Goal: Information Seeking & Learning: Get advice/opinions

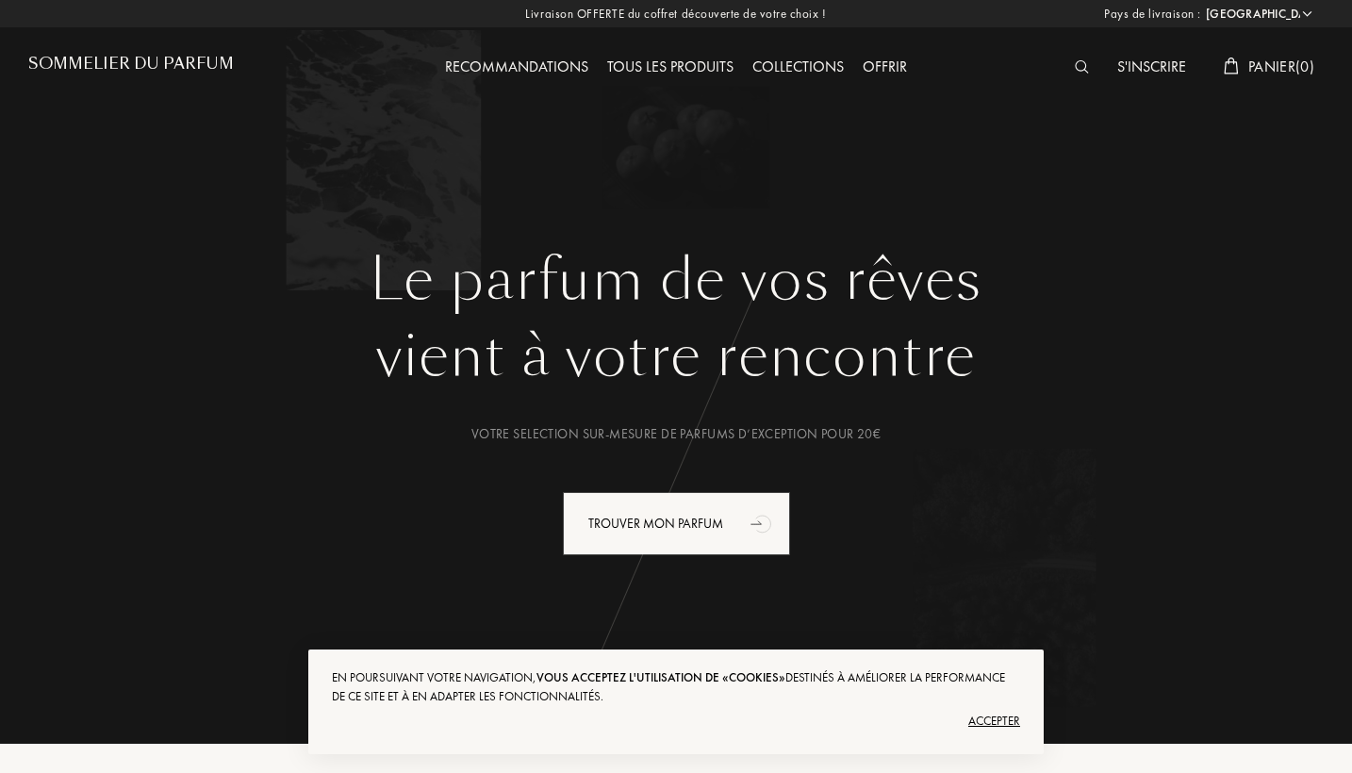
select select "FR"
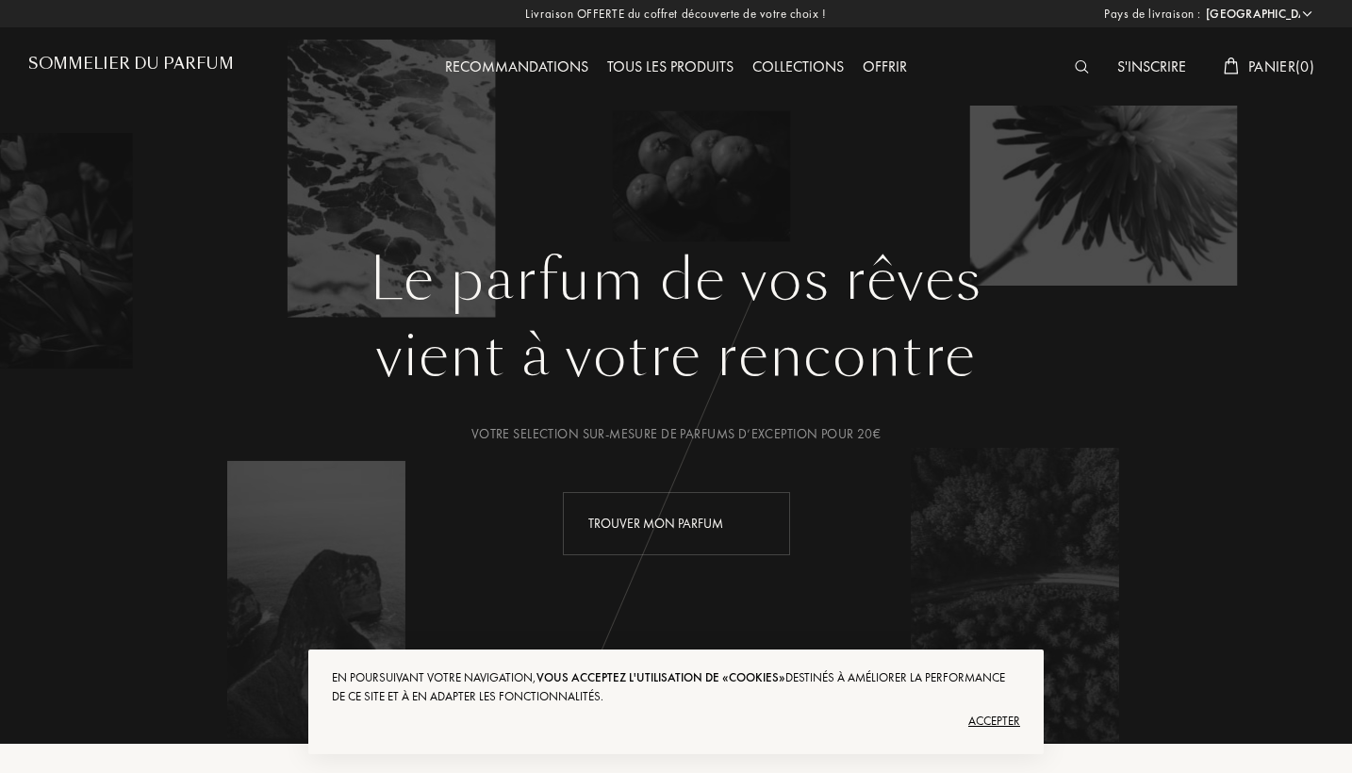
scroll to position [336, 0]
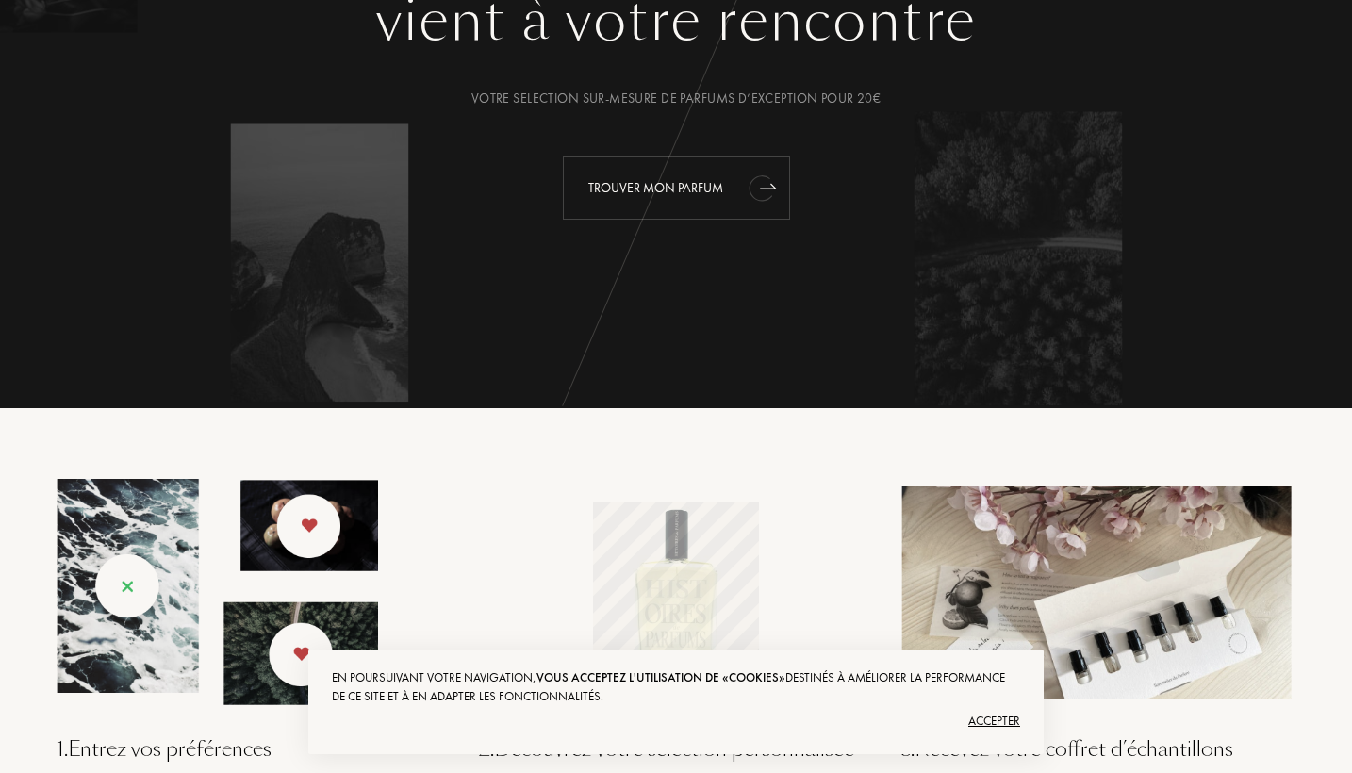
click at [758, 185] on icon "animation" at bounding box center [761, 187] width 24 height 25
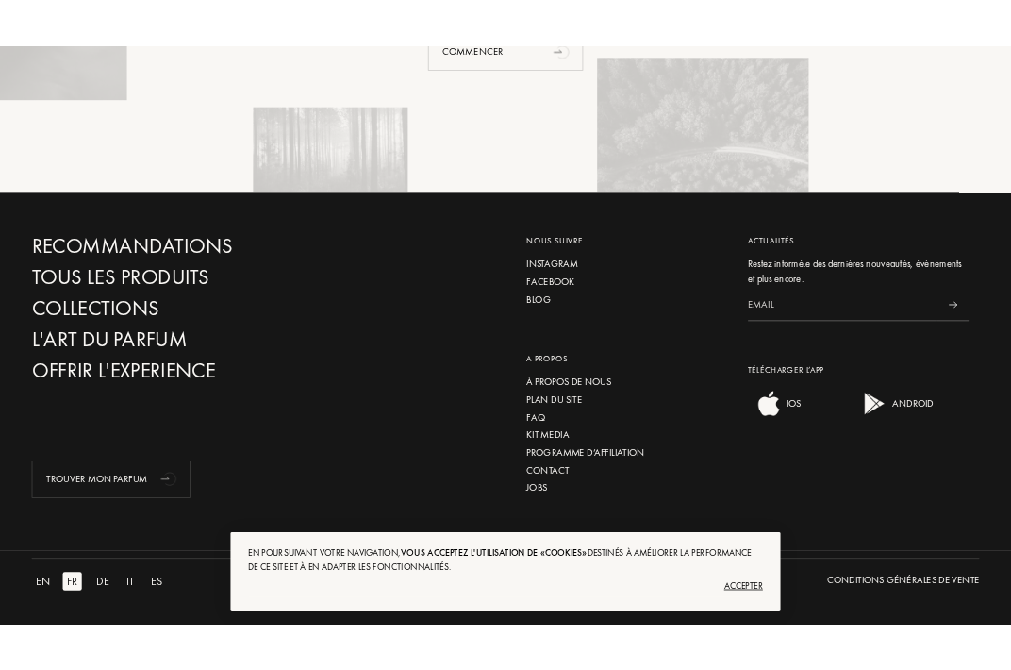
scroll to position [4393, 0]
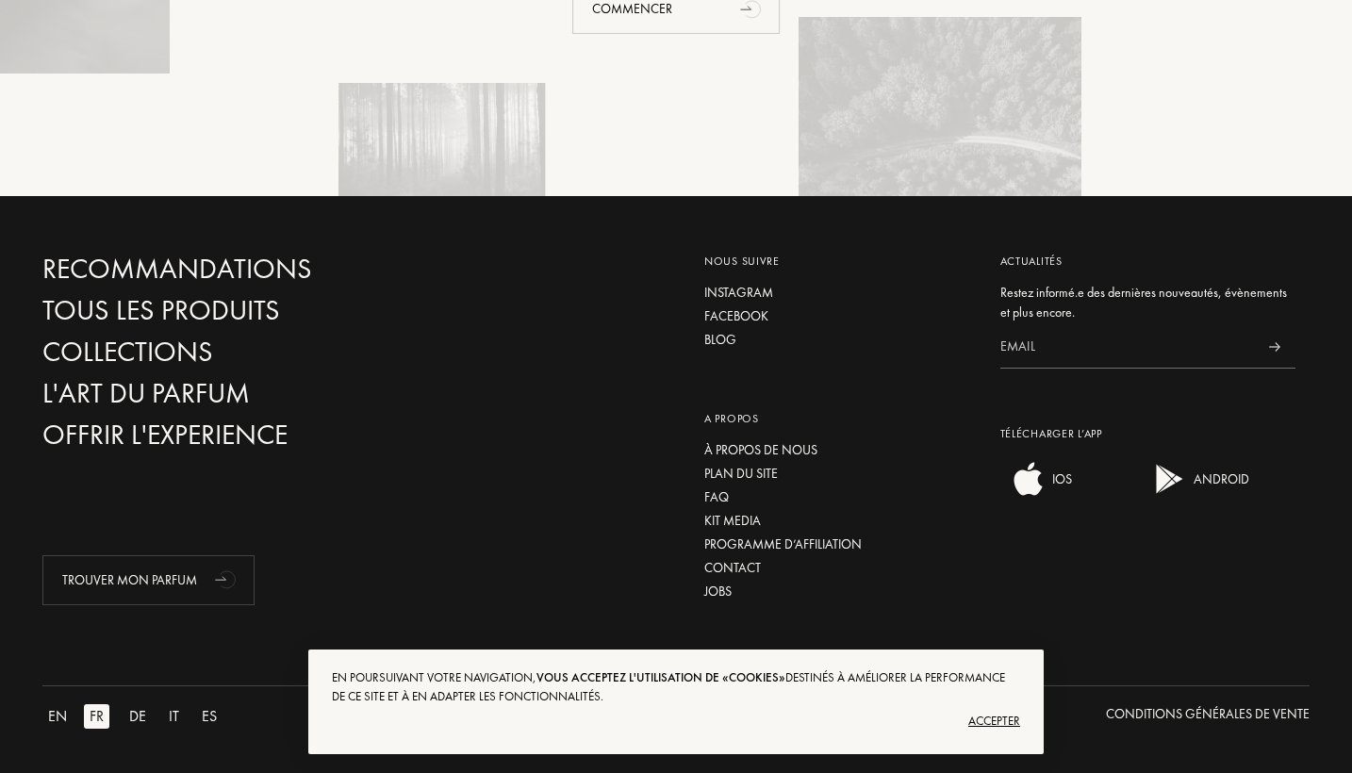
click at [1002, 721] on div "Accepter" at bounding box center [676, 721] width 688 height 30
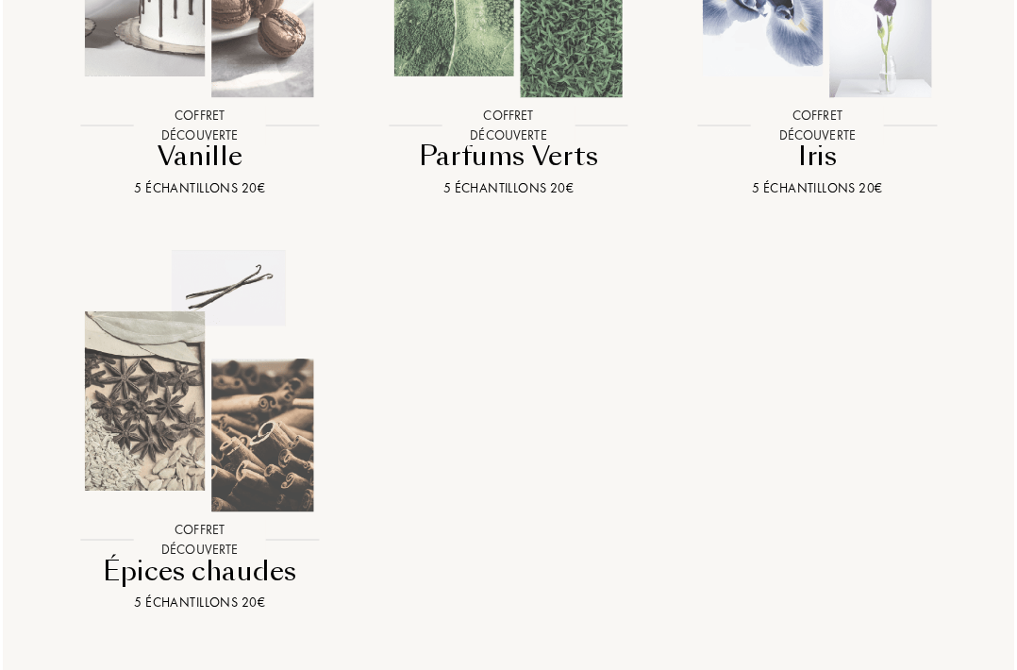
scroll to position [2227, 0]
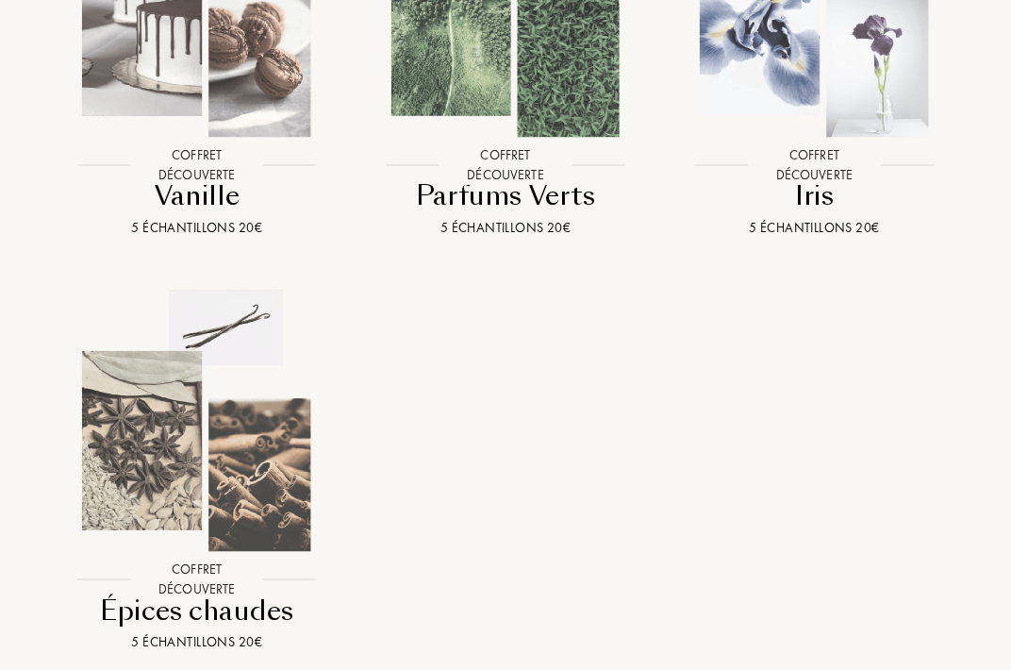
click at [260, 142] on img at bounding box center [197, 6] width 278 height 278
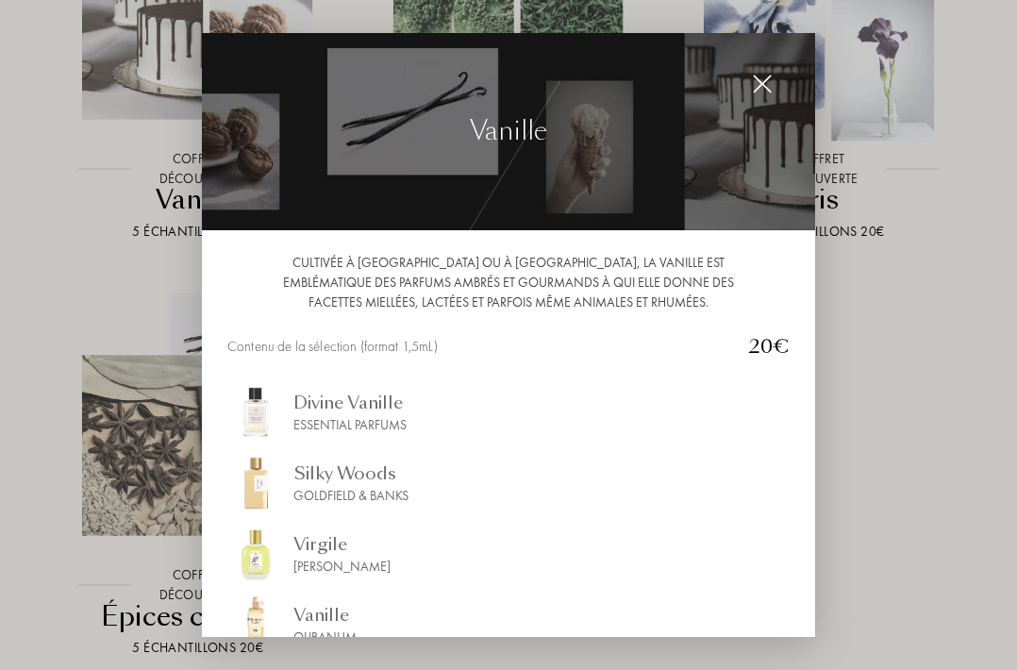
scroll to position [0, 0]
click at [764, 84] on img at bounding box center [762, 84] width 21 height 21
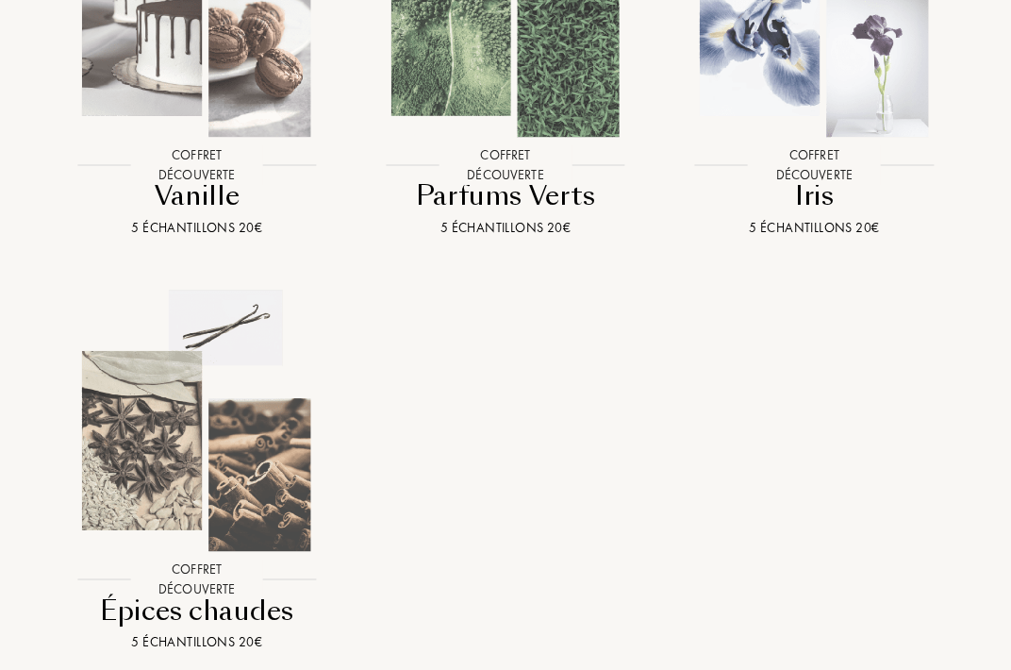
click at [141, 489] on img at bounding box center [197, 421] width 278 height 278
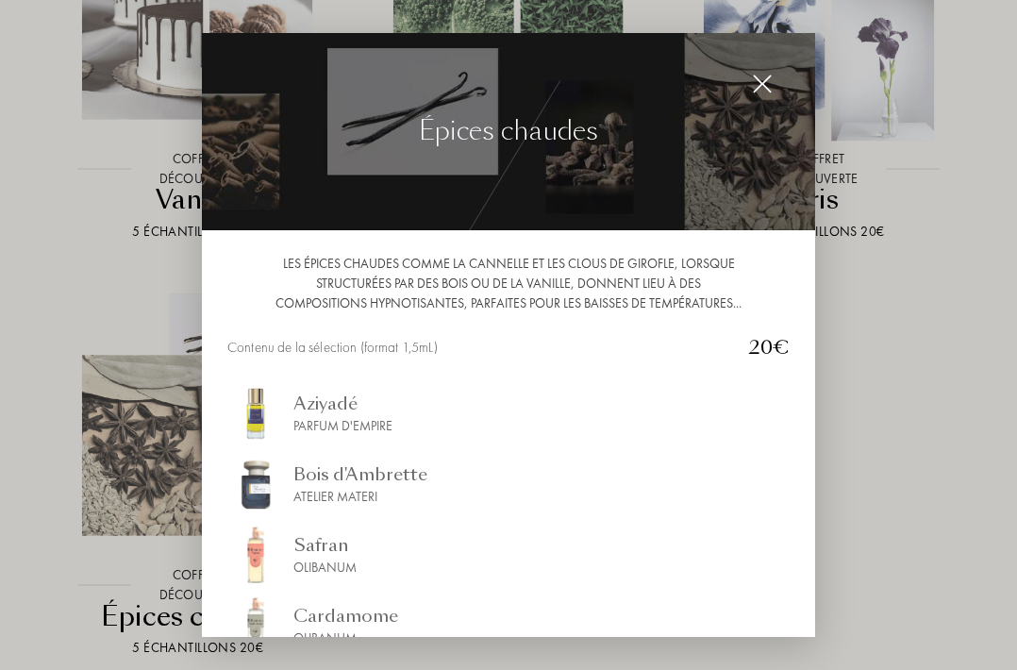
click at [759, 88] on img at bounding box center [762, 84] width 21 height 21
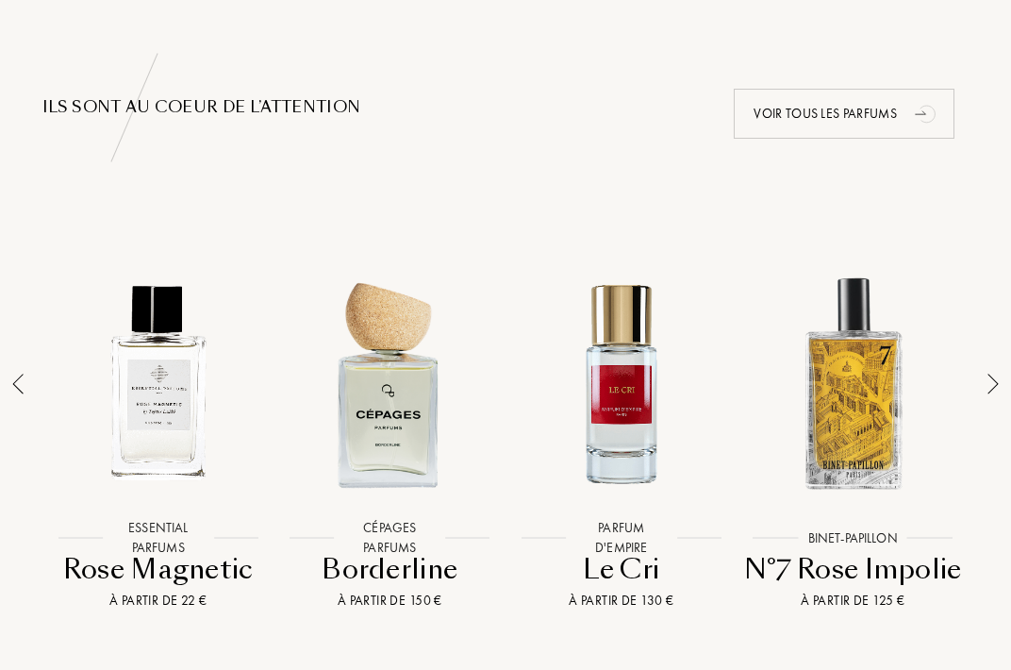
scroll to position [1283, 0]
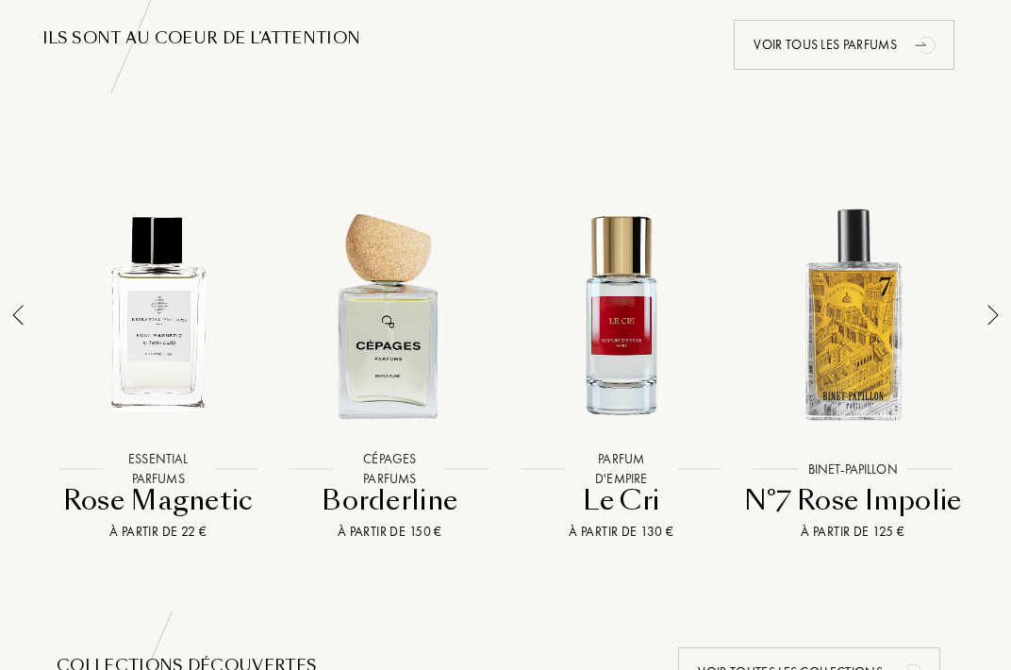
click at [992, 320] on img at bounding box center [992, 315] width 11 height 21
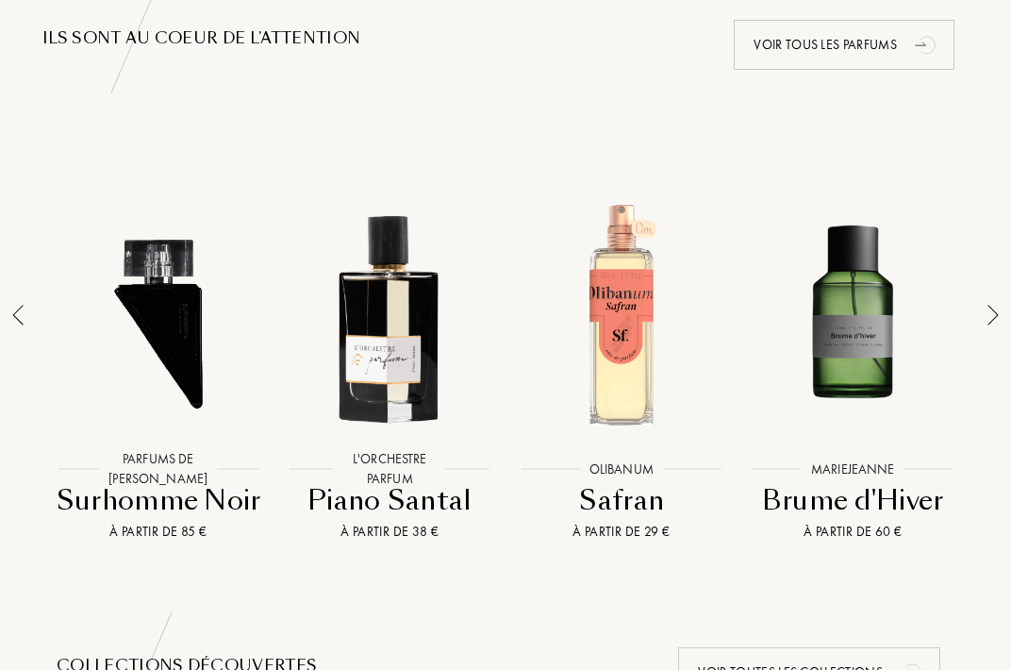
click at [21, 323] on img at bounding box center [17, 315] width 11 height 21
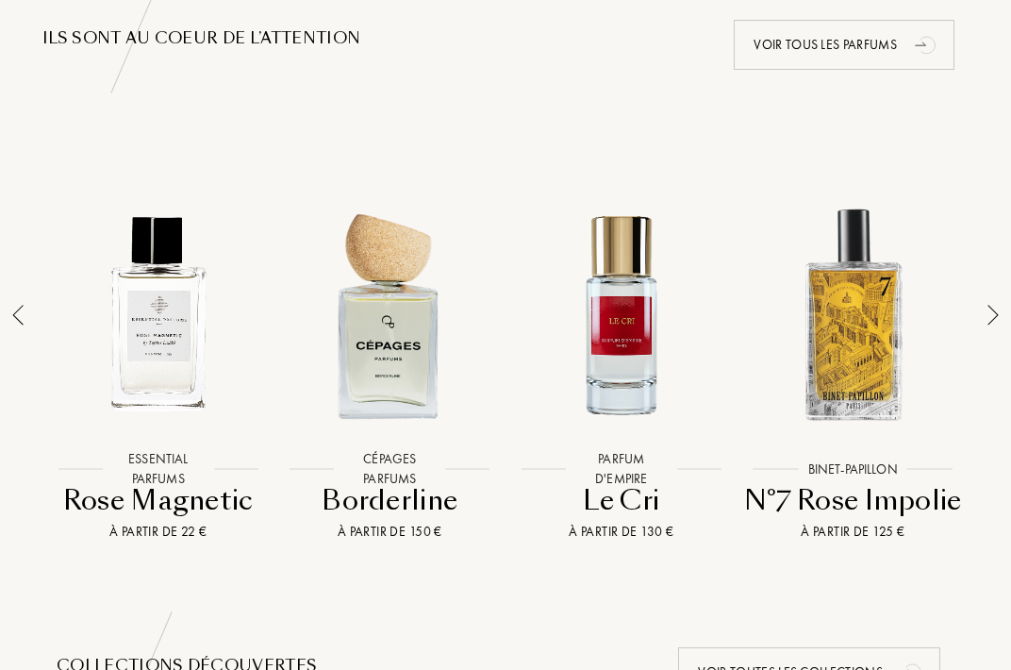
click at [21, 323] on img at bounding box center [17, 315] width 11 height 21
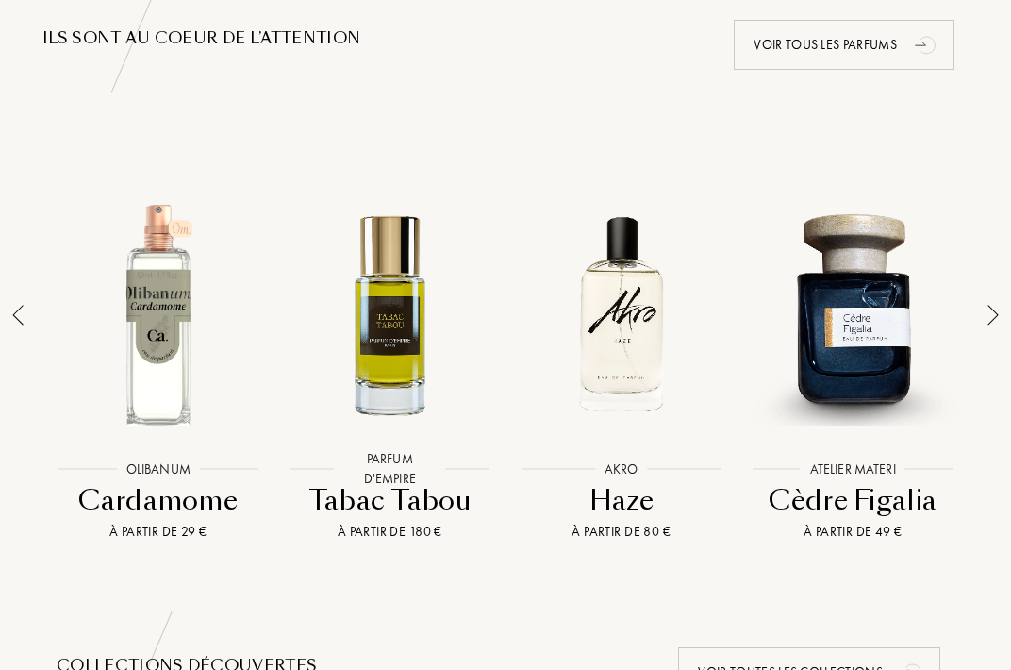
click at [23, 323] on img at bounding box center [17, 315] width 11 height 21
click at [1002, 312] on div at bounding box center [993, 352] width 26 height 378
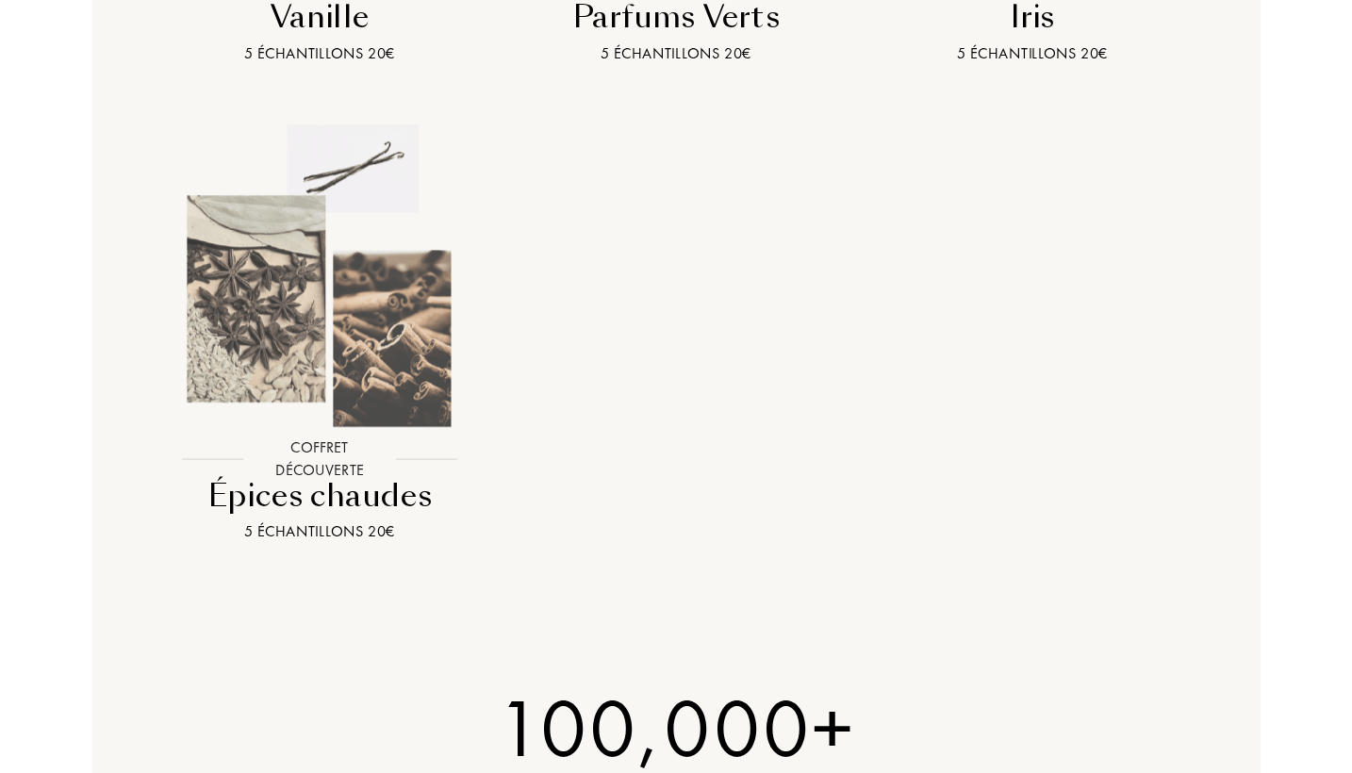
scroll to position [2291, 0]
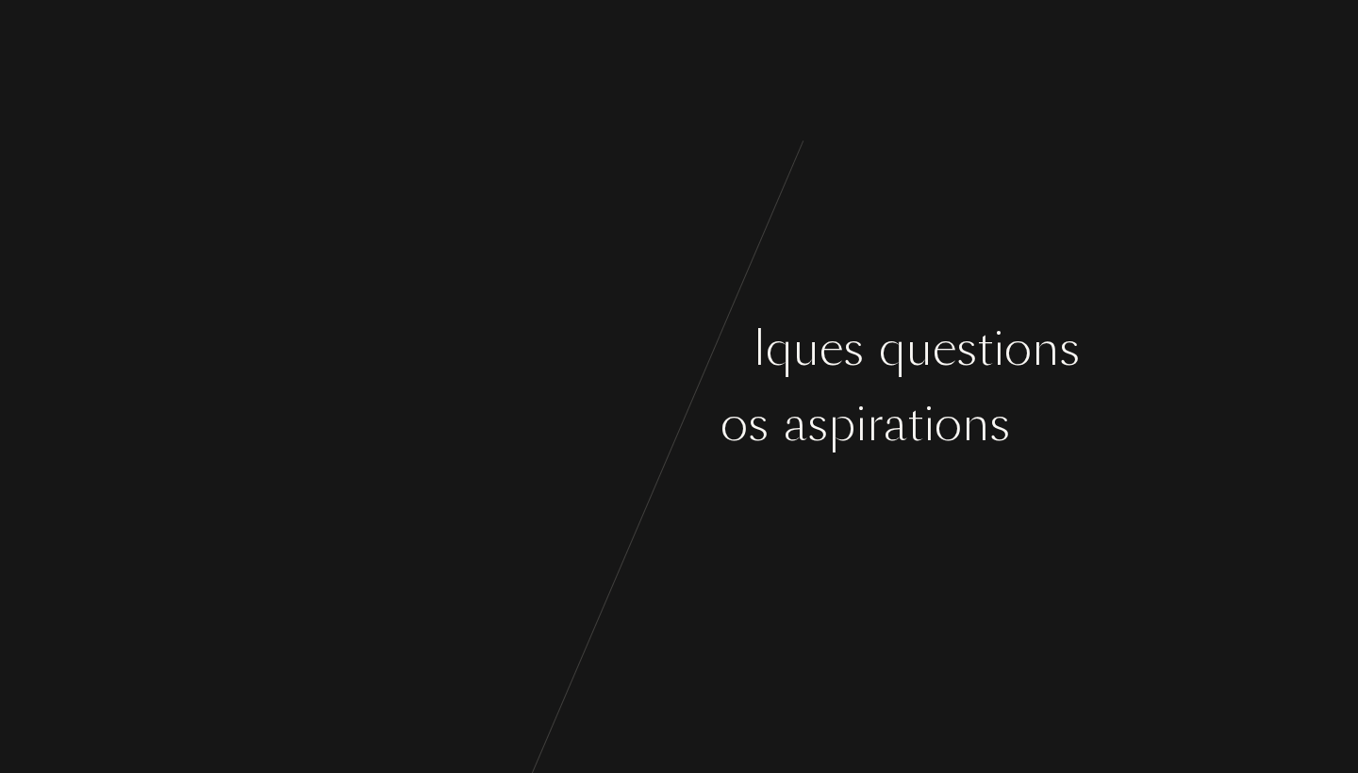
click at [735, 328] on div "e" at bounding box center [742, 349] width 24 height 71
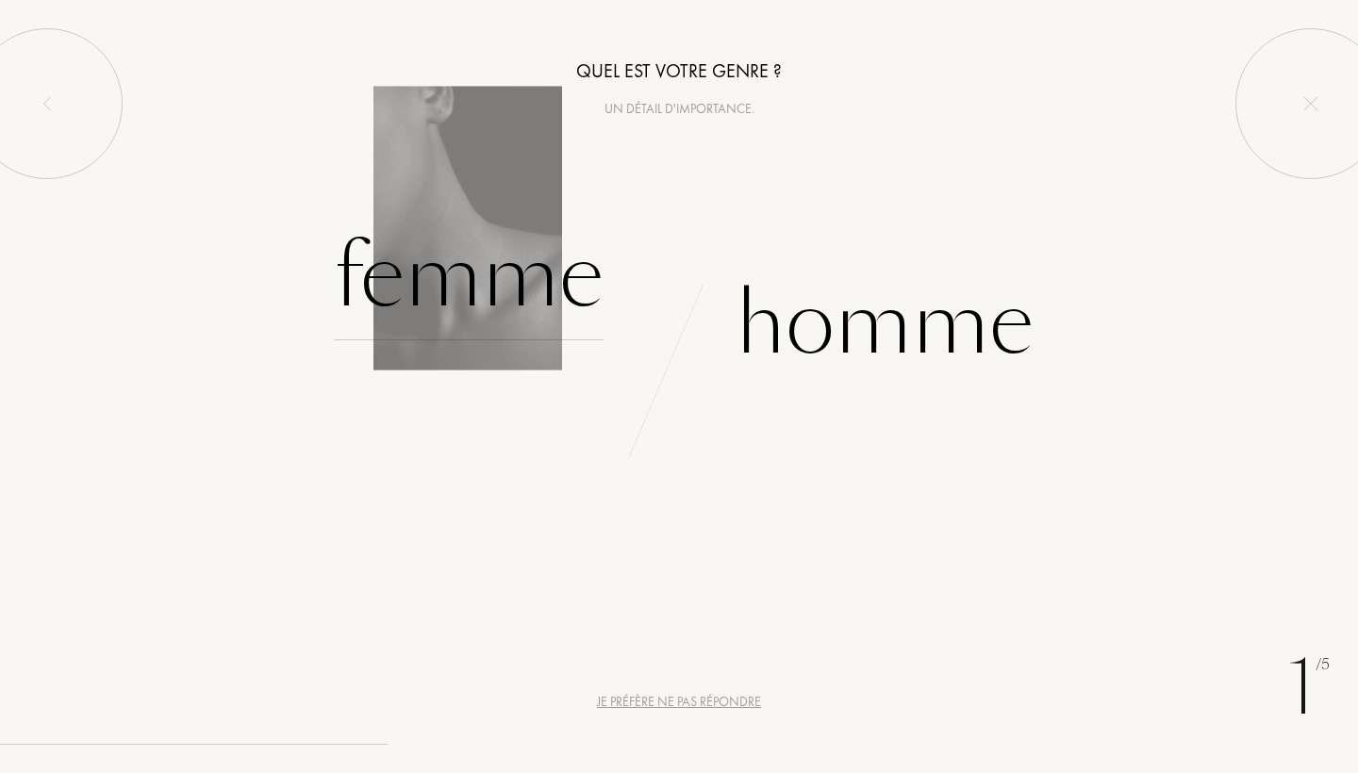
click at [518, 321] on div "Femme" at bounding box center [469, 276] width 270 height 127
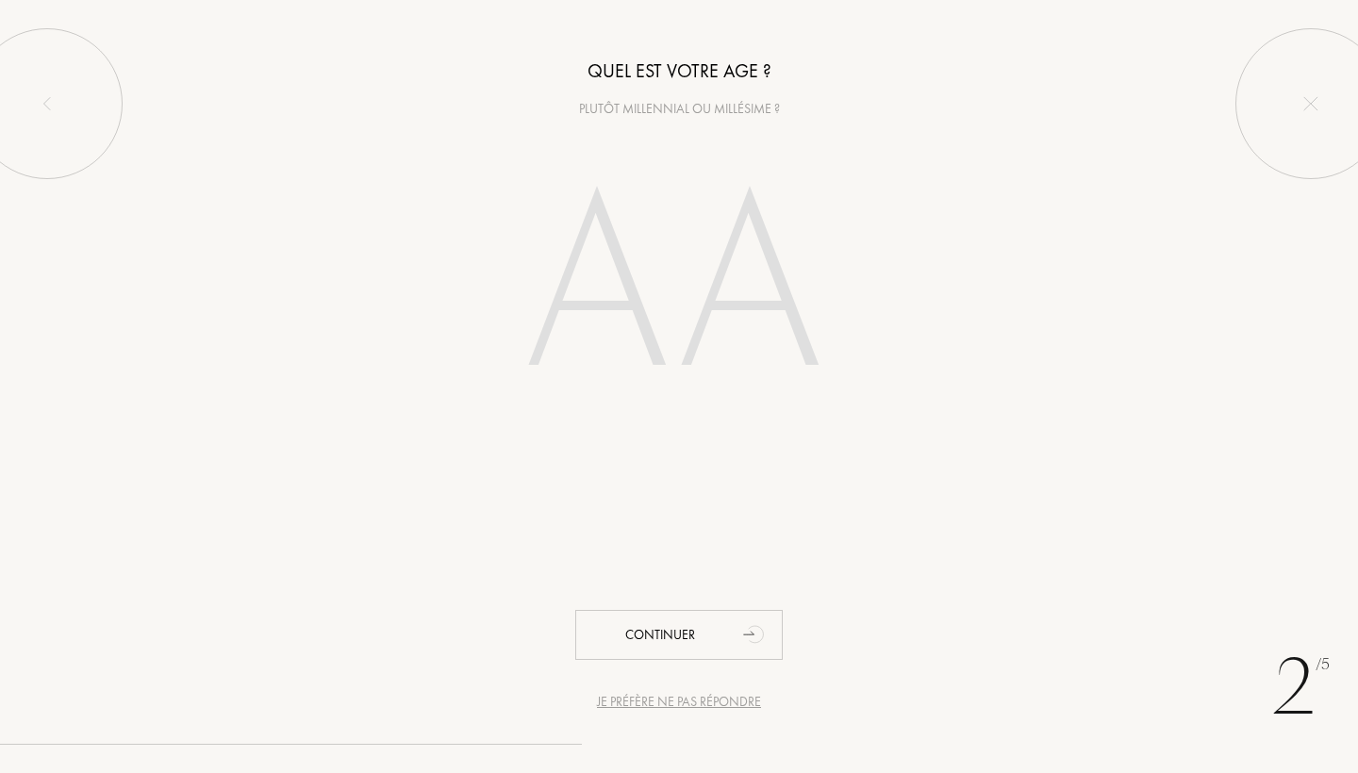
click at [684, 296] on input "number" at bounding box center [678, 290] width 405 height 325
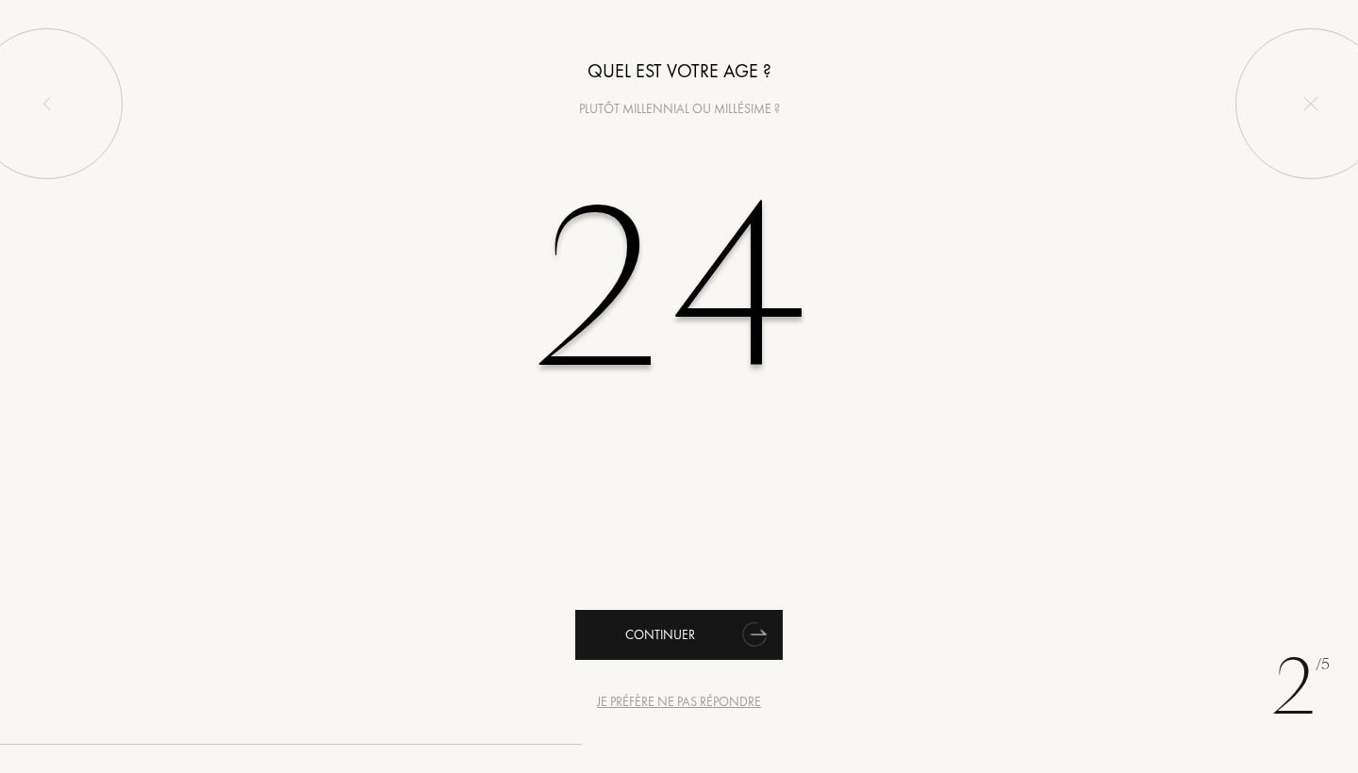
type input "24"
click at [736, 622] on div "Continuer" at bounding box center [678, 635] width 207 height 50
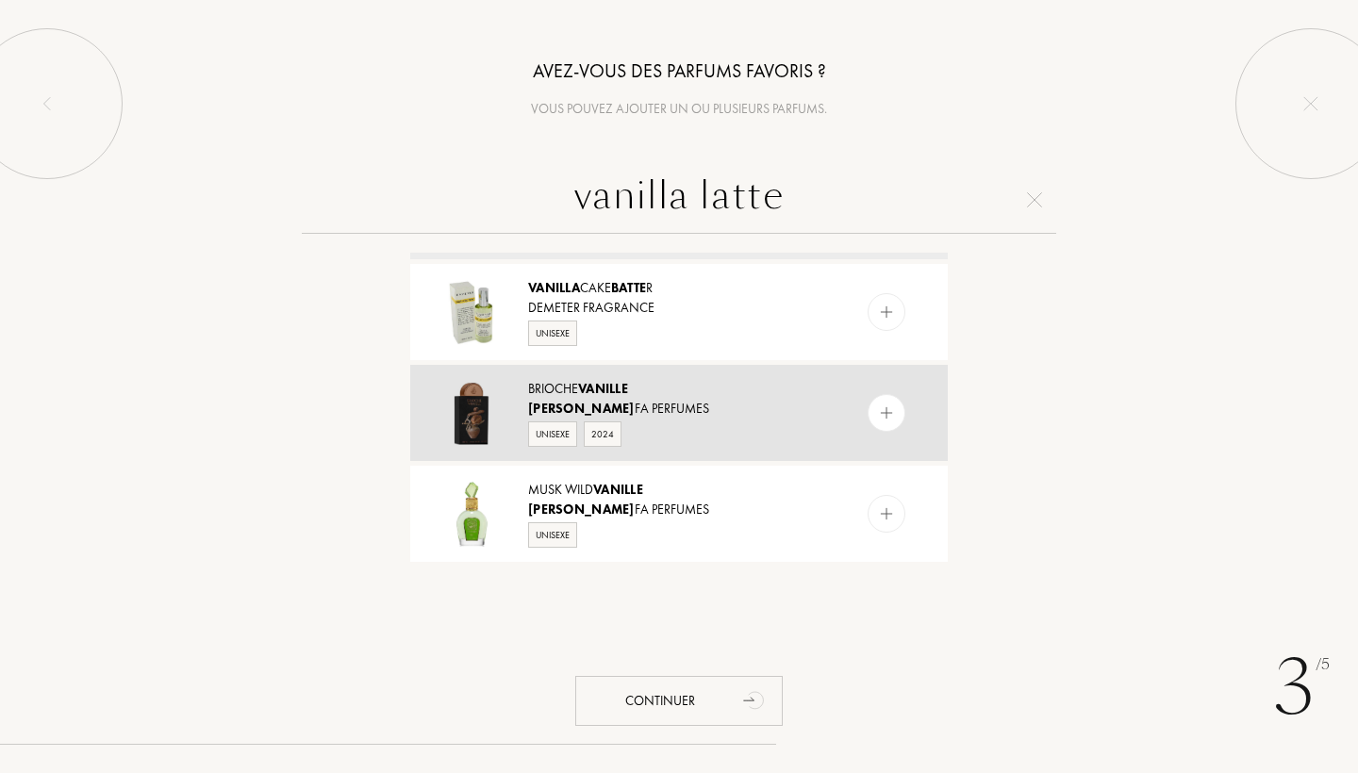
scroll to position [94, 0]
type input "vanilla latte"
click at [683, 405] on div "[PERSON_NAME] Perfumes" at bounding box center [678, 409] width 300 height 20
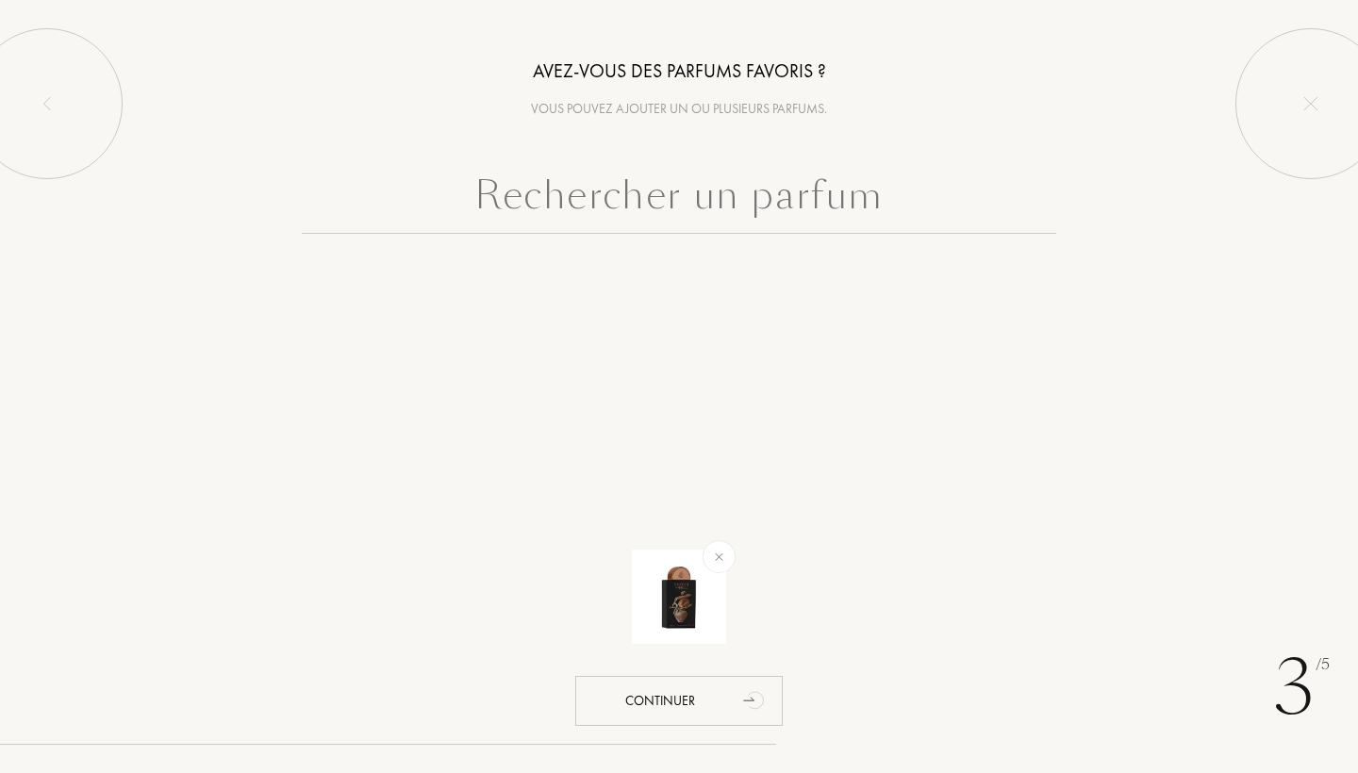
scroll to position [0, 0]
click at [720, 556] on img at bounding box center [719, 557] width 22 height 22
click at [556, 199] on input "text" at bounding box center [679, 200] width 754 height 68
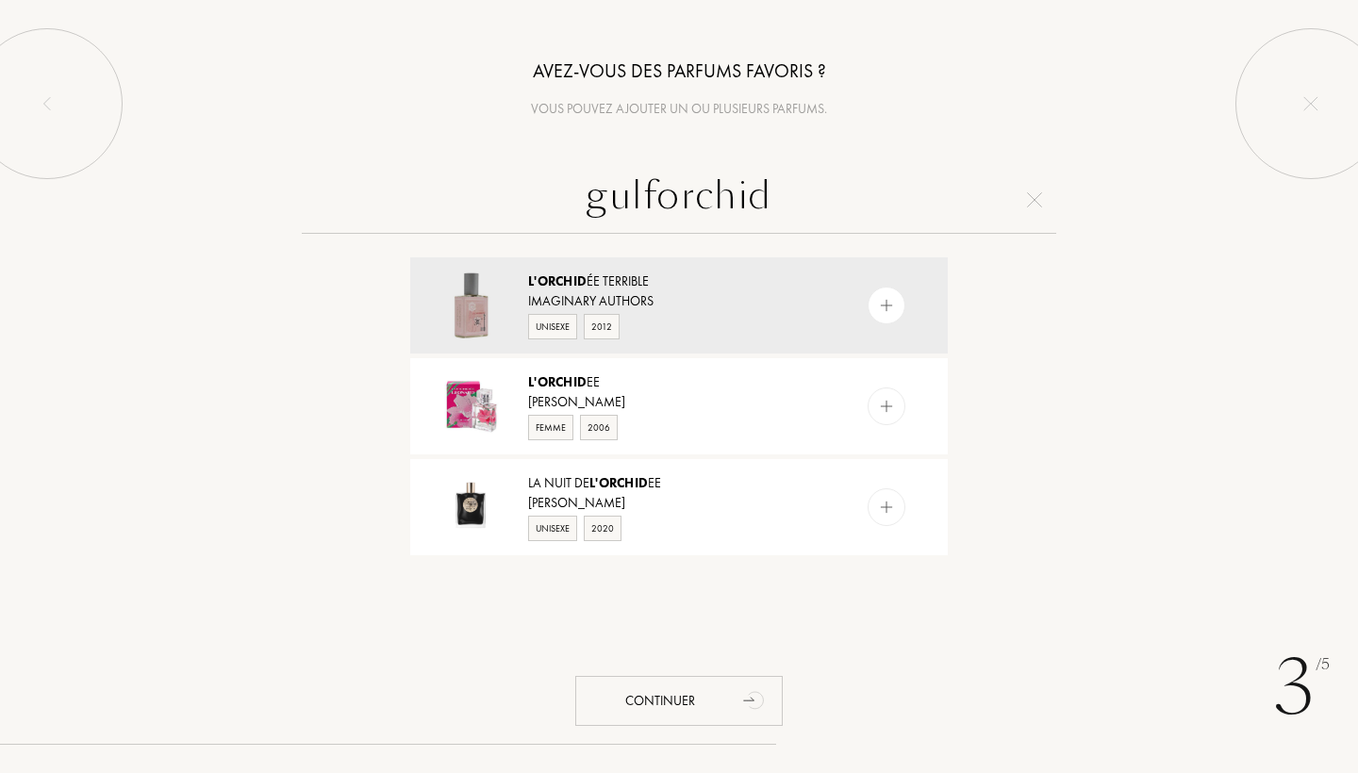
type input "gulf orchid"
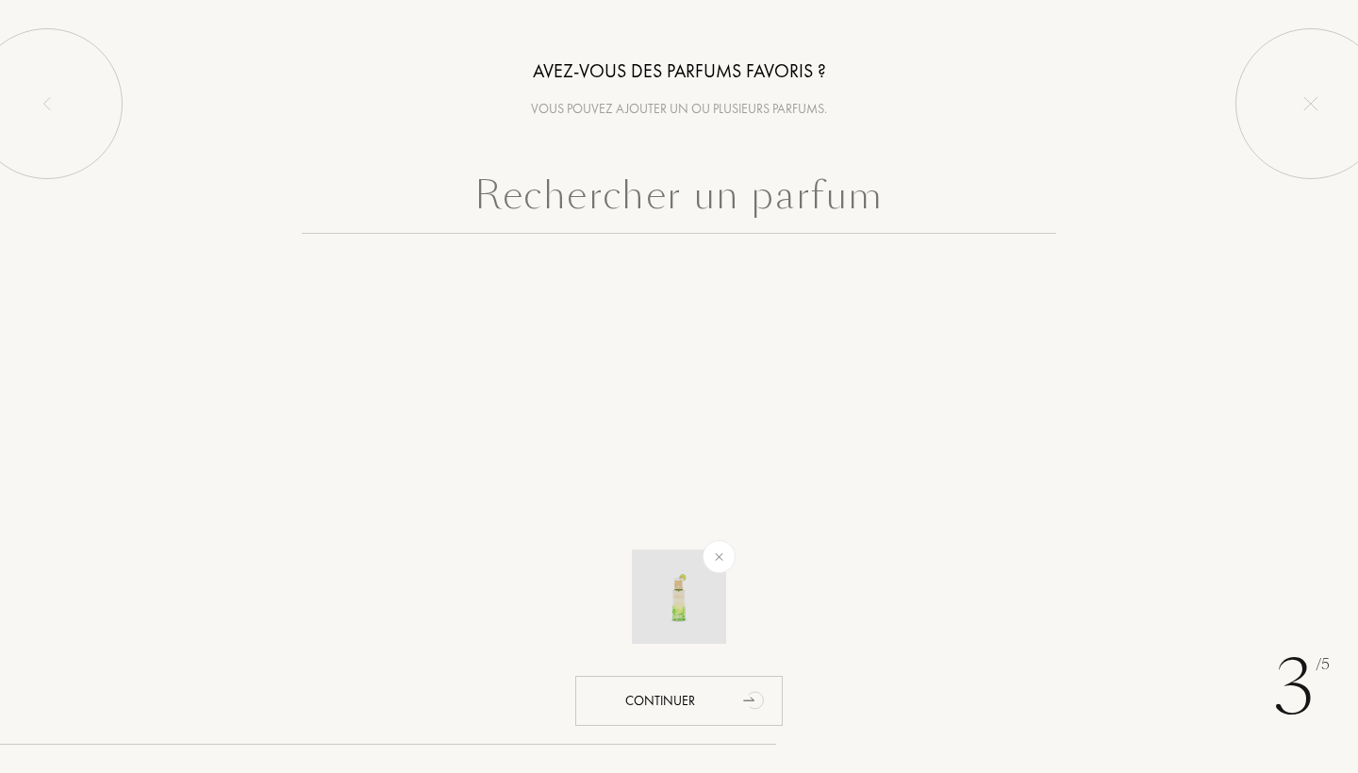
click at [717, 555] on img at bounding box center [719, 557] width 22 height 22
click at [618, 195] on input "text" at bounding box center [679, 200] width 754 height 68
type input "o"
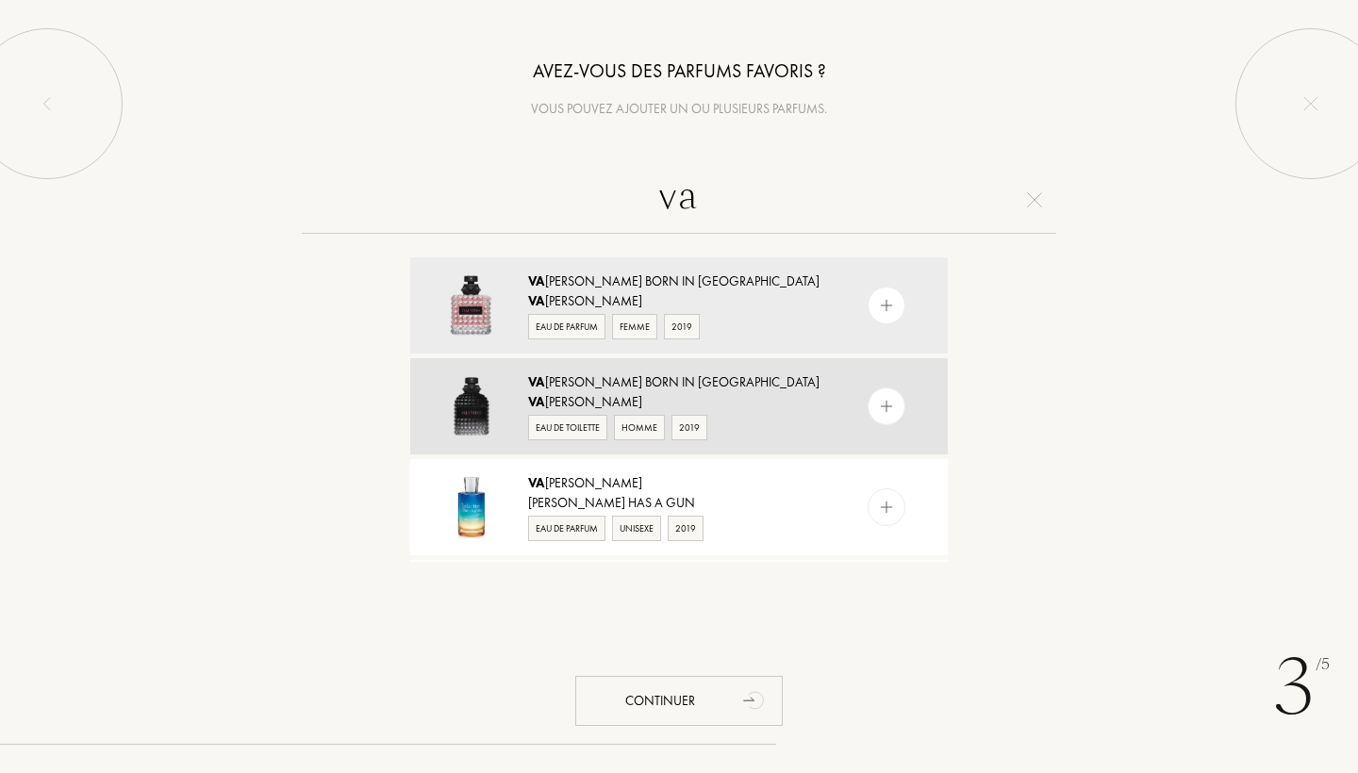
type input "va"
click at [636, 392] on div "Va lentino" at bounding box center [678, 402] width 300 height 20
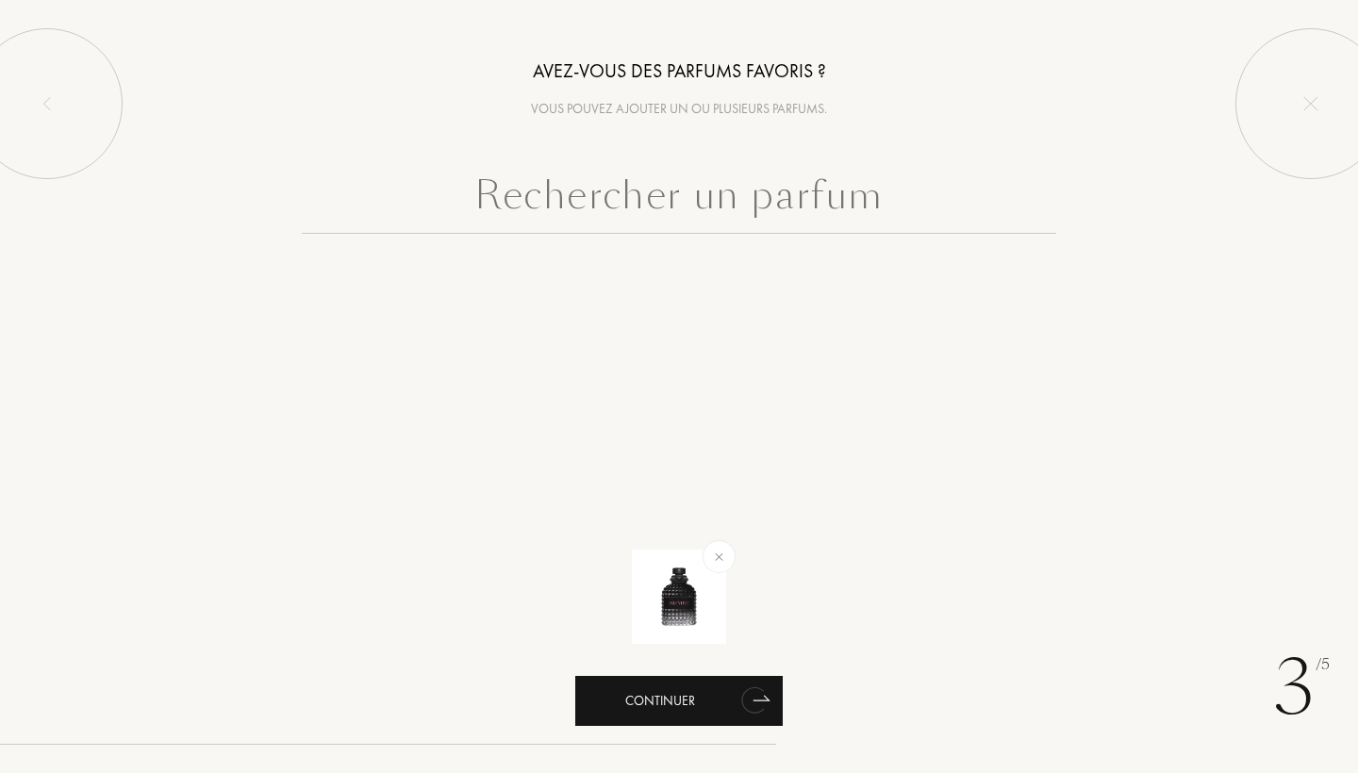
click at [756, 696] on icon "animation" at bounding box center [753, 700] width 24 height 26
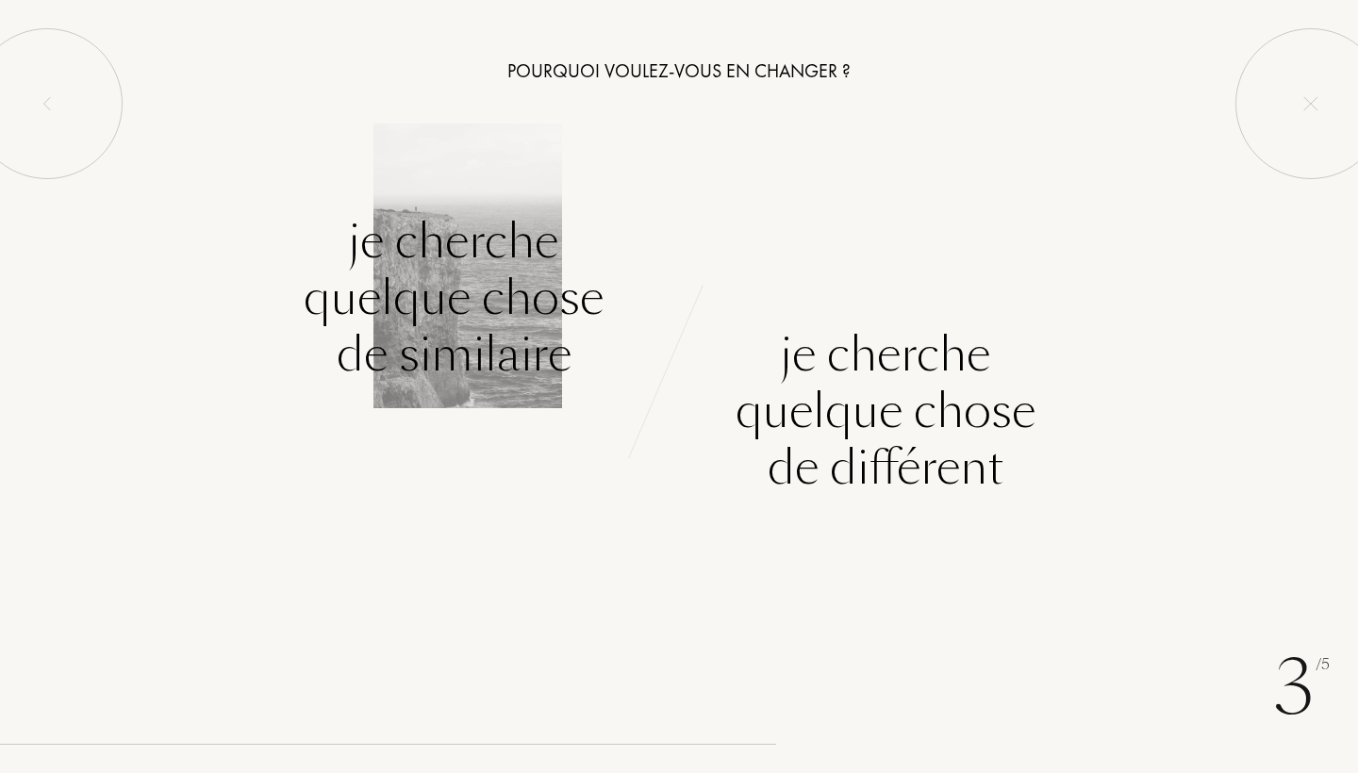
click at [485, 306] on div "Je cherche quelque chose de similaire" at bounding box center [454, 298] width 300 height 170
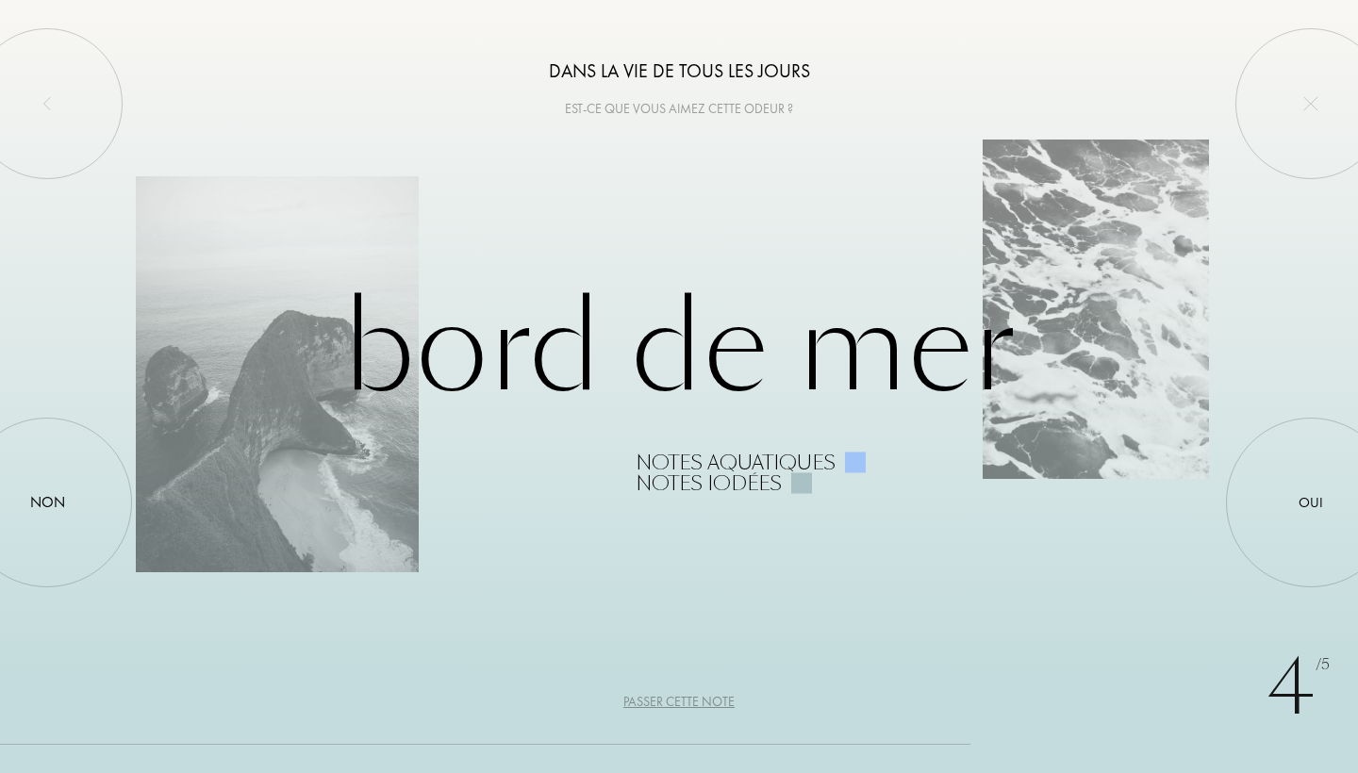
click at [700, 702] on div "Passer cette note" at bounding box center [678, 702] width 111 height 20
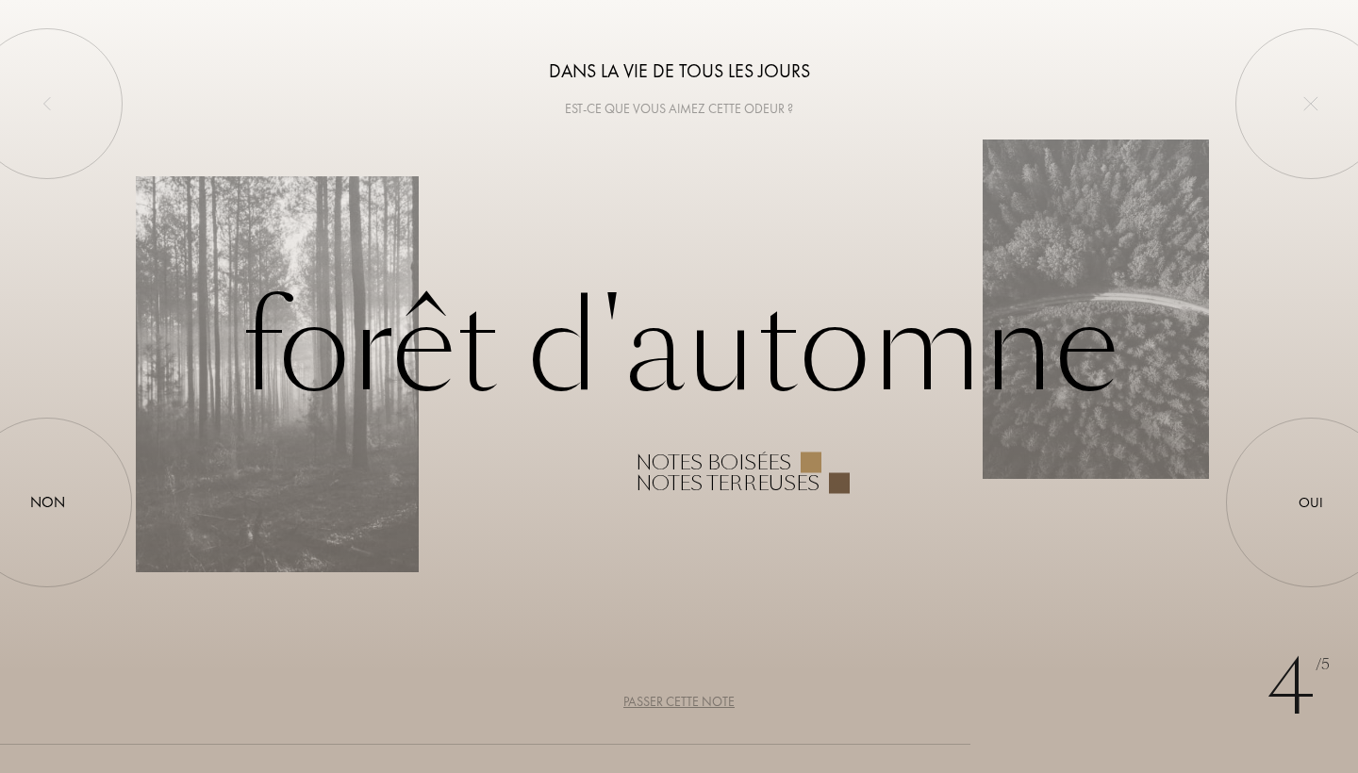
click at [703, 702] on div "Passer cette note" at bounding box center [678, 702] width 111 height 20
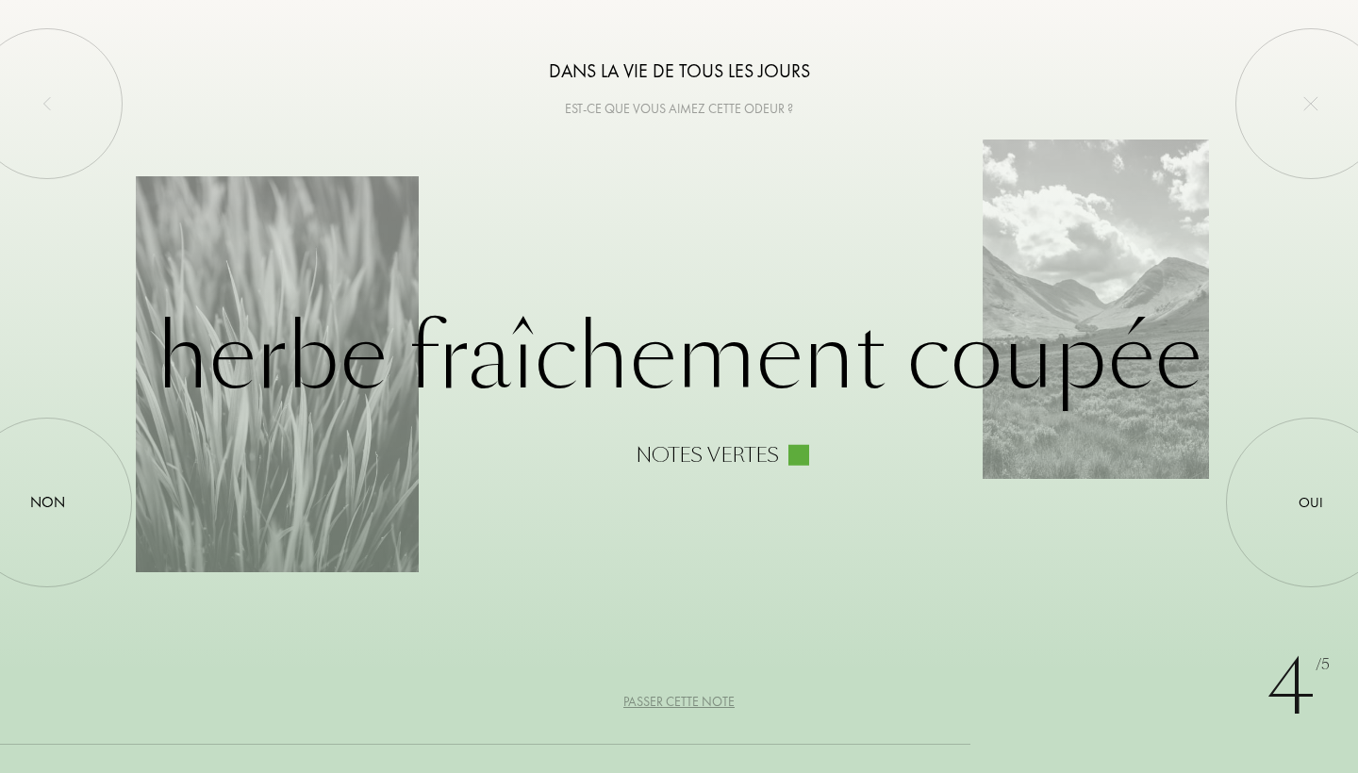
click at [703, 702] on div "Passer cette note" at bounding box center [678, 702] width 111 height 20
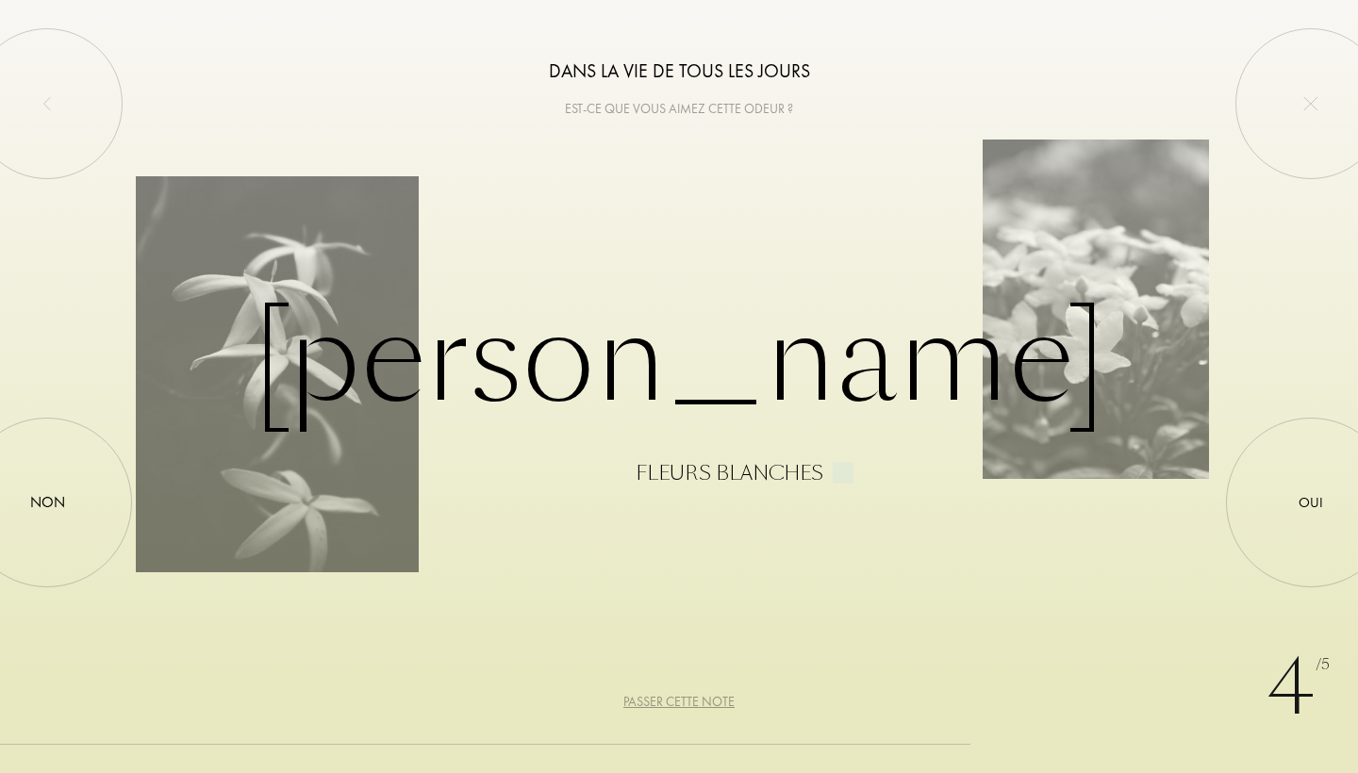
click at [704, 702] on div "Passer cette note" at bounding box center [678, 702] width 111 height 20
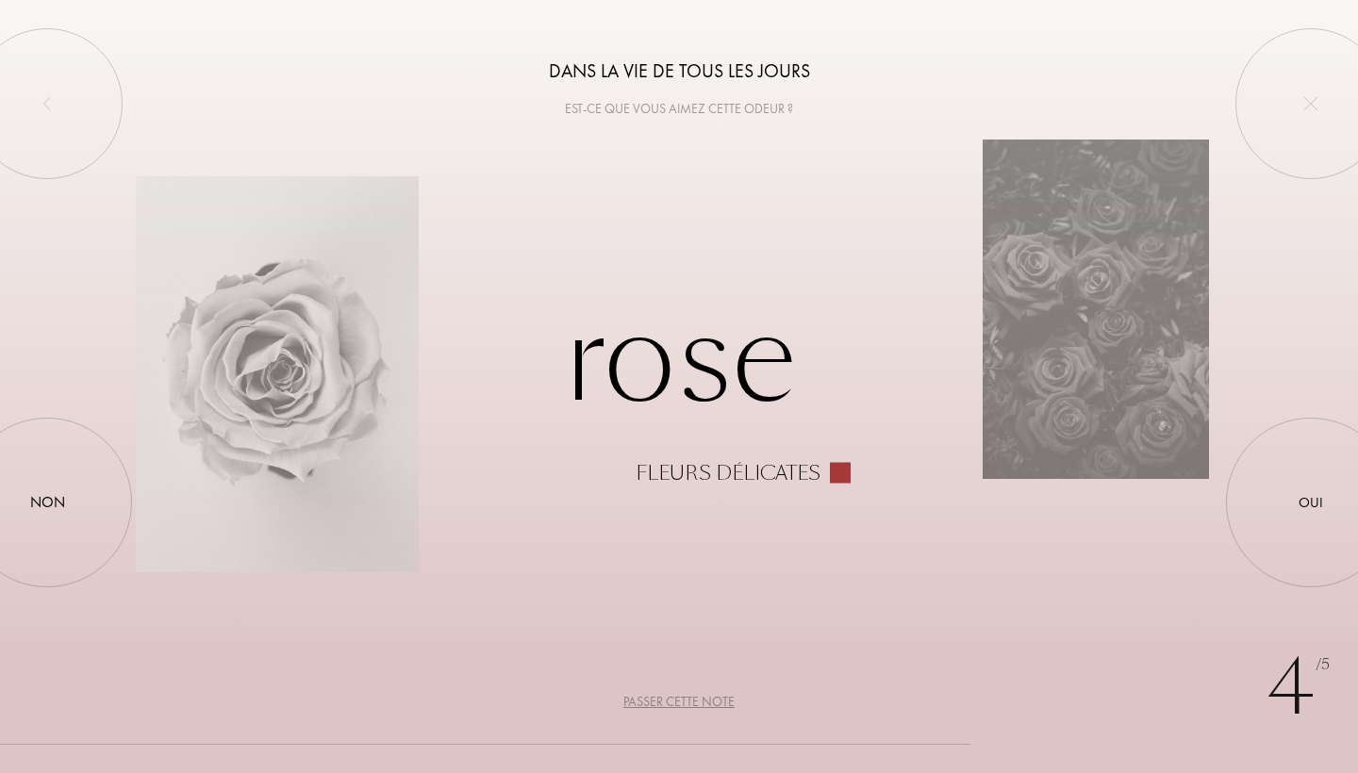
click at [707, 704] on div "Passer cette note" at bounding box center [678, 702] width 111 height 20
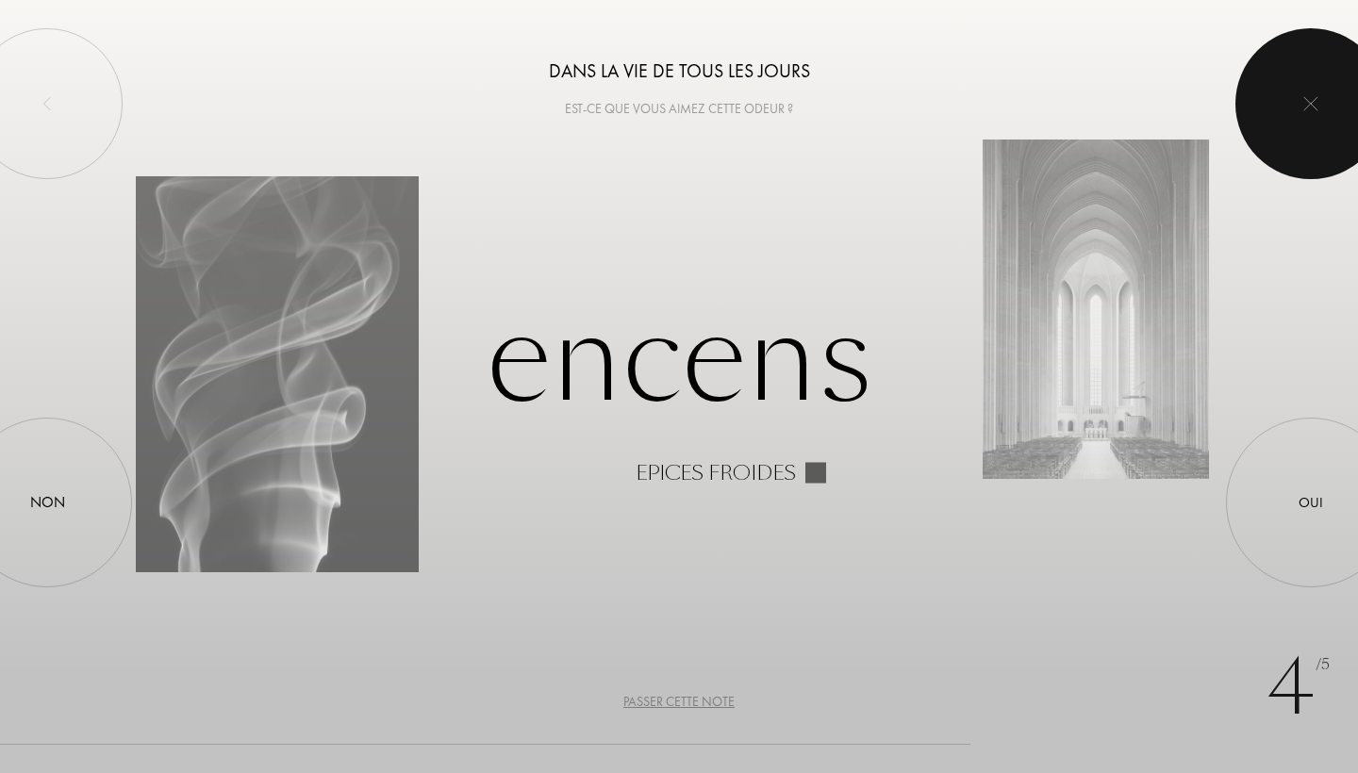
click at [1303, 116] on div at bounding box center [1310, 103] width 151 height 151
